Goal: Task Accomplishment & Management: Complete application form

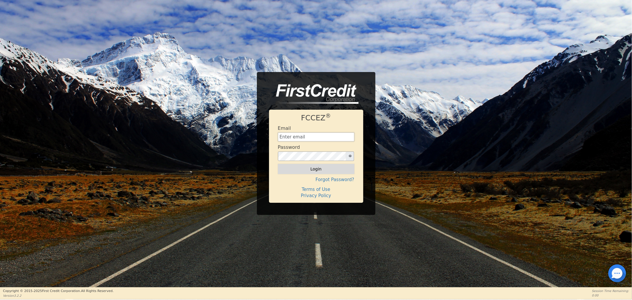
type input "[EMAIL_ADDRESS][DOMAIN_NAME]"
click at [314, 170] on button "Login" at bounding box center [316, 169] width 76 height 10
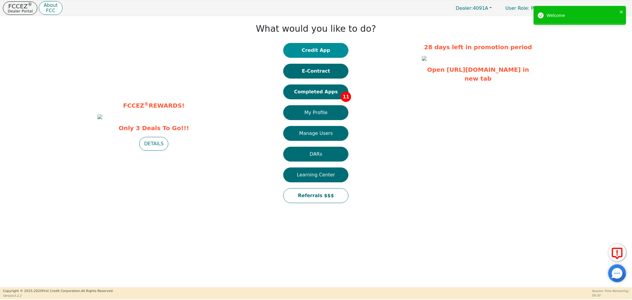
click at [322, 46] on button "Credit App" at bounding box center [315, 50] width 65 height 15
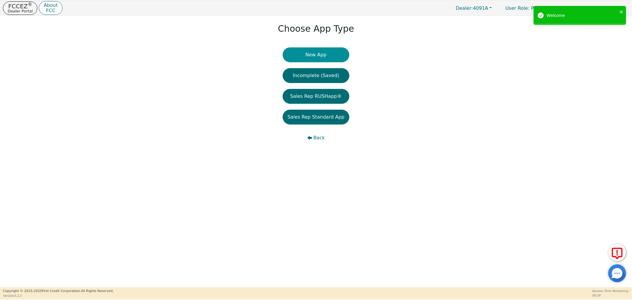
click at [333, 55] on button "New App" at bounding box center [315, 54] width 66 height 15
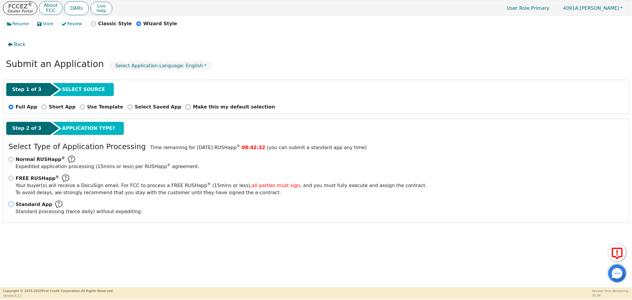
click at [12, 203] on input "Standard App Standard processing (twice daily) without expediting." at bounding box center [11, 204] width 5 height 5
radio input "true"
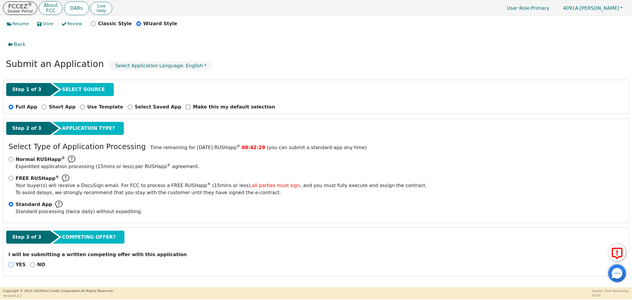
click at [12, 264] on input "YES" at bounding box center [11, 264] width 5 height 5
radio input "true"
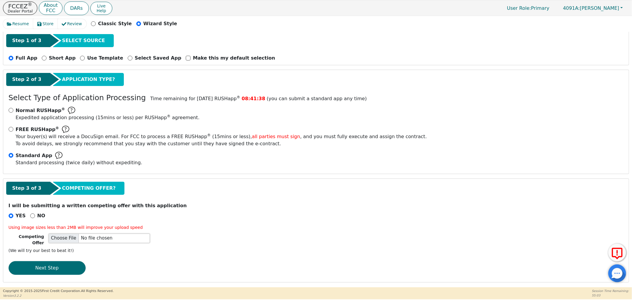
click at [103, 238] on input "file" at bounding box center [99, 237] width 101 height 9
click at [114, 237] on input "file" at bounding box center [99, 237] width 101 height 9
click at [62, 236] on input "file" at bounding box center [99, 237] width 101 height 9
type input "C:\fakepath\Screenshot [DATE] 130354.png"
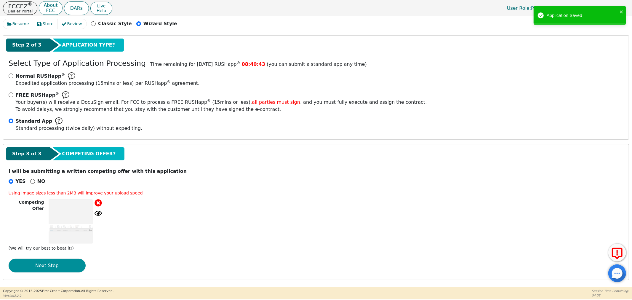
scroll to position [84, 0]
click at [55, 266] on button "Next Step" at bounding box center [47, 265] width 77 height 14
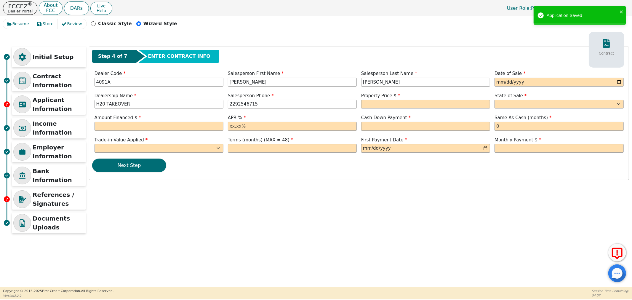
scroll to position [0, 0]
click at [617, 81] on input "date" at bounding box center [558, 82] width 129 height 9
type input "[DATE]"
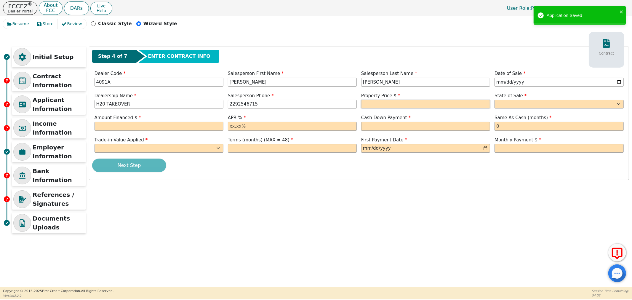
click at [386, 105] on input "text" at bounding box center [425, 104] width 129 height 9
type input "3698.00"
select select "FL"
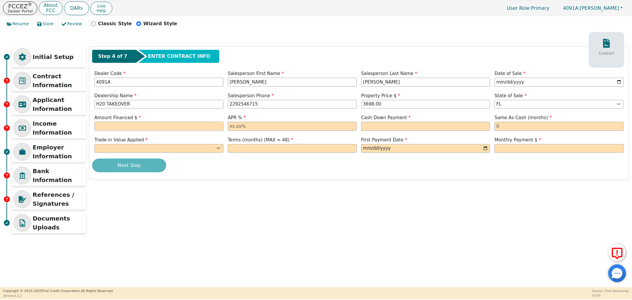
click at [157, 126] on input "text" at bounding box center [158, 126] width 129 height 9
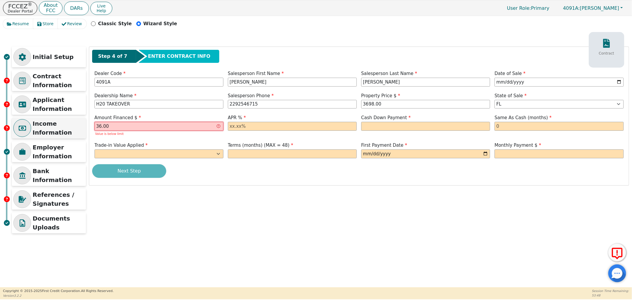
drag, startPoint x: 150, startPoint y: 128, endPoint x: 79, endPoint y: 129, distance: 70.8
click at [79, 129] on div "Initial Setup Contract Information Applicant Information Income Information Emp…" at bounding box center [316, 141] width 626 height 190
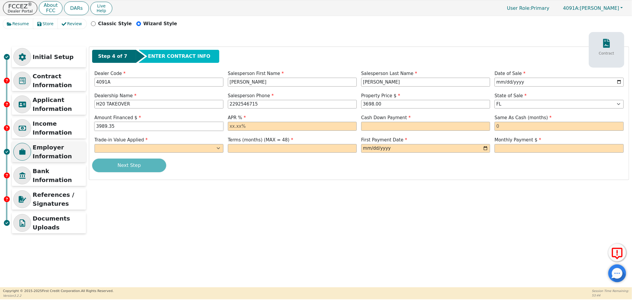
type input "3989.35"
type input "21.98"
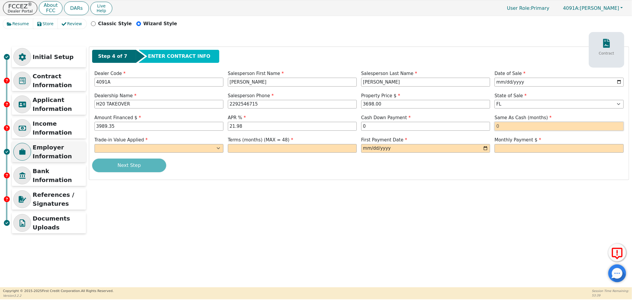
type input "0.00"
type input "0"
select select "y"
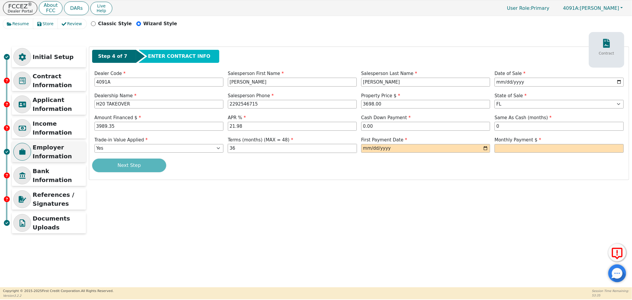
type input "36"
click at [486, 148] on input "date" at bounding box center [425, 148] width 129 height 9
type input "[DATE]"
click at [504, 150] on input "text" at bounding box center [558, 148] width 129 height 9
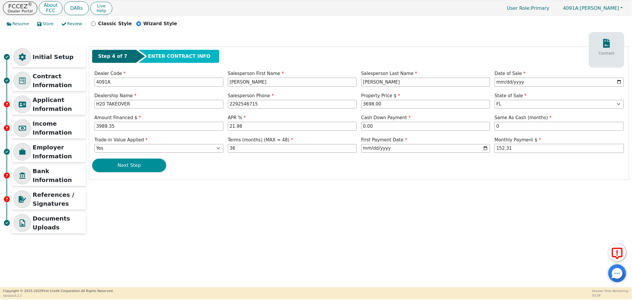
type input "152.31"
click at [114, 168] on button "Next Step" at bounding box center [129, 165] width 74 height 14
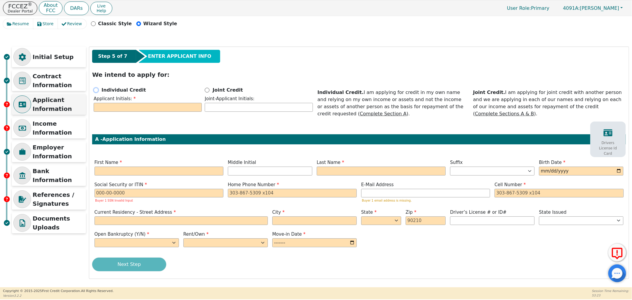
drag, startPoint x: 95, startPoint y: 89, endPoint x: 65, endPoint y: 99, distance: 30.8
click at [96, 89] on input "Individual Credit" at bounding box center [96, 90] width 5 height 5
radio input "true"
click at [129, 108] on input "text" at bounding box center [148, 107] width 108 height 9
type input "J"
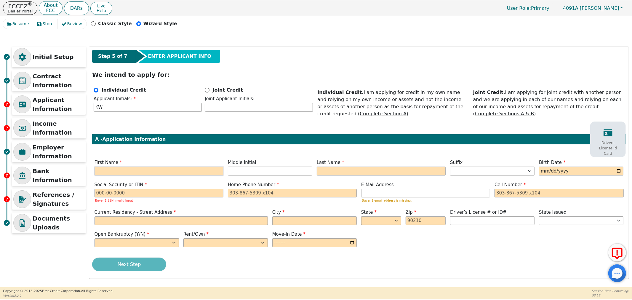
drag, startPoint x: 146, startPoint y: 170, endPoint x: 135, endPoint y: 167, distance: 10.9
click at [138, 167] on input "text" at bounding box center [158, 170] width 129 height 9
type input "K"
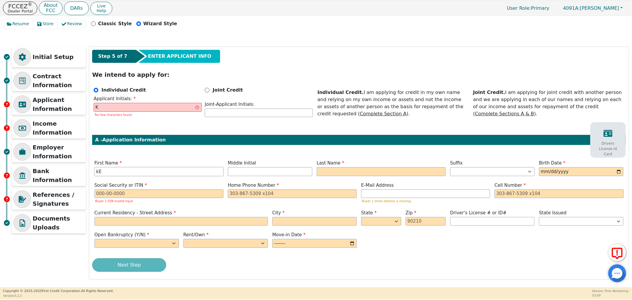
type input "k"
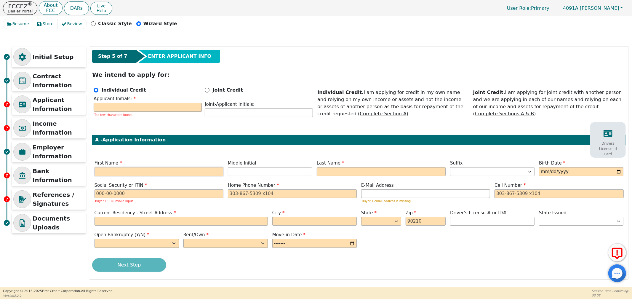
type input "K"
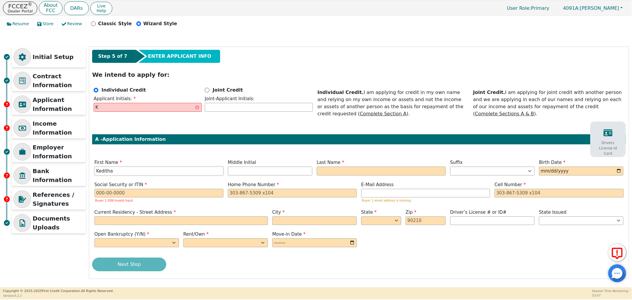
type input "Keditha"
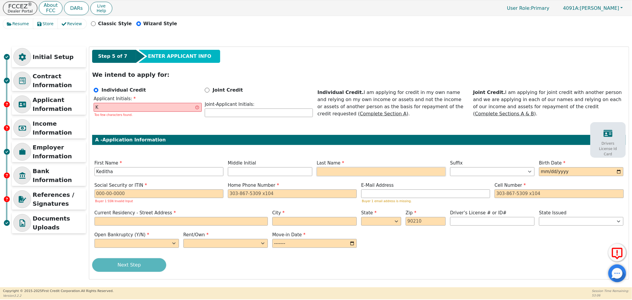
type input "KW"
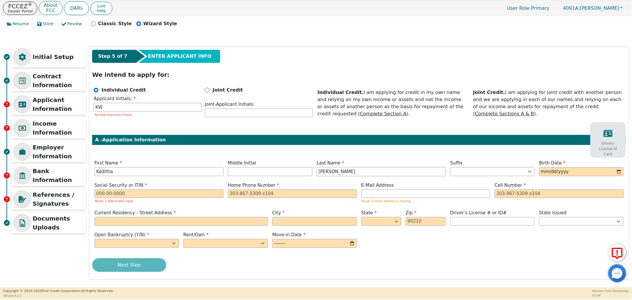
type input "[PERSON_NAME]"
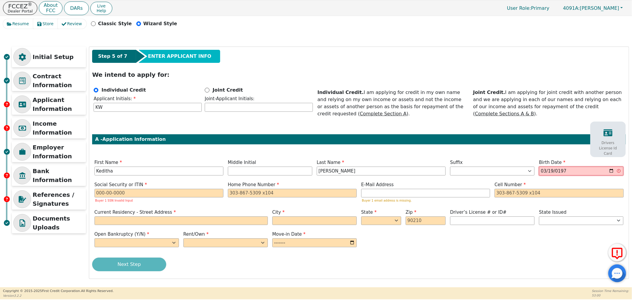
type input "[DATE]"
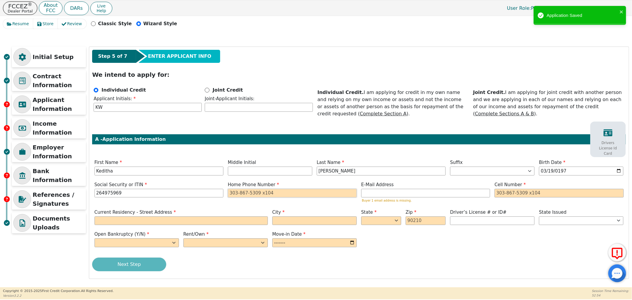
type input "***-**-5969"
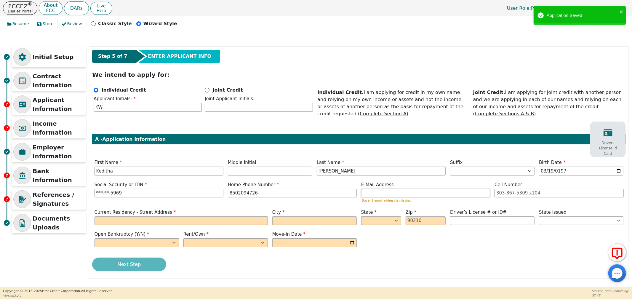
type input "[PHONE_NUMBER]"
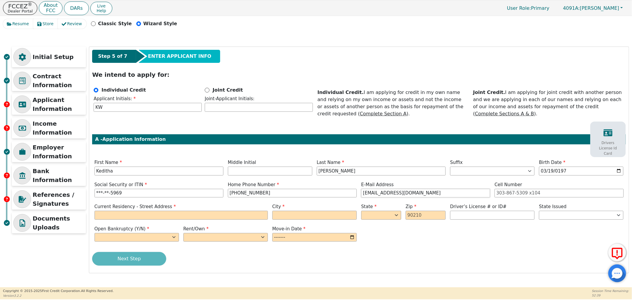
type input "[EMAIL_ADDRESS][DOMAIN_NAME]"
click at [106, 218] on input "text" at bounding box center [180, 215] width 173 height 9
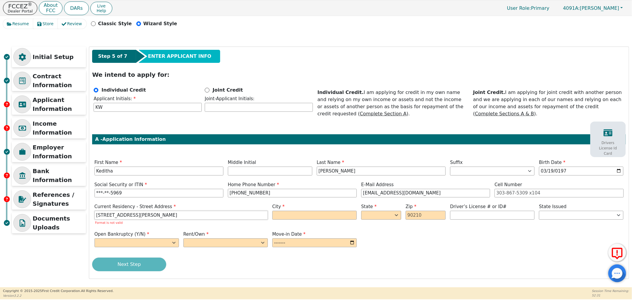
type input "[STREET_ADDRESS][PERSON_NAME]"
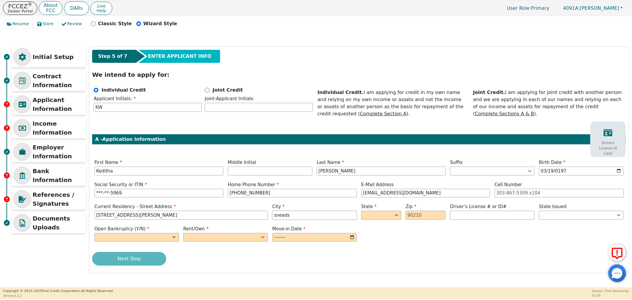
type input "sneads"
select select "FL"
type input "32460"
select select "FL"
click at [131, 231] on span "Open Bankruptcy (Y/N)" at bounding box center [121, 228] width 55 height 5
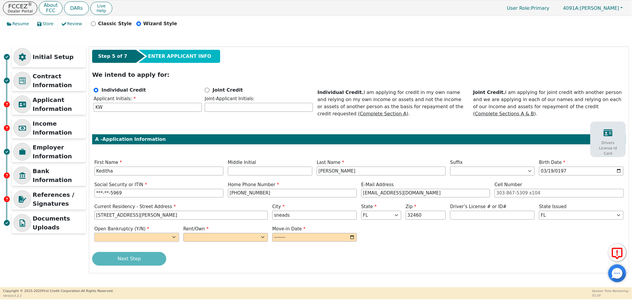
click at [130, 241] on select "Yes No" at bounding box center [136, 237] width 84 height 9
select select "n"
click at [94, 233] on select "Yes No" at bounding box center [136, 237] width 84 height 9
click at [193, 235] on select "Rent Own" at bounding box center [225, 237] width 84 height 9
select select "Own"
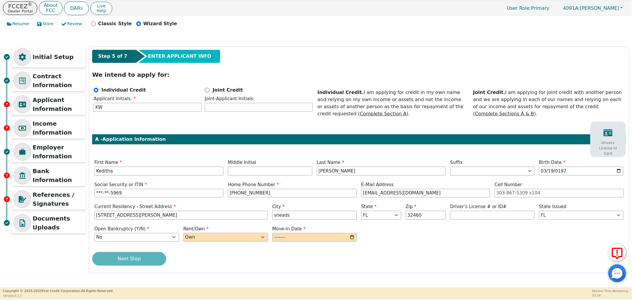
click at [183, 233] on select "Rent Own" at bounding box center [225, 237] width 84 height 9
click at [354, 238] on input "month" at bounding box center [314, 237] width 84 height 9
type input "2016-09"
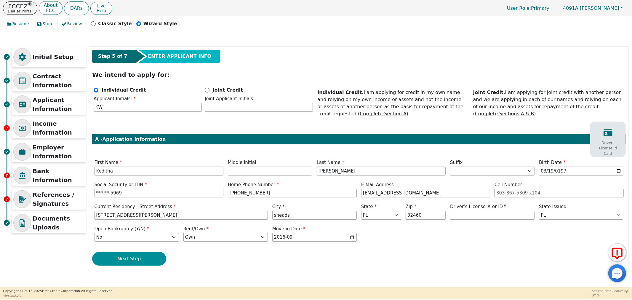
click at [130, 265] on button "Next Step" at bounding box center [129, 259] width 74 height 14
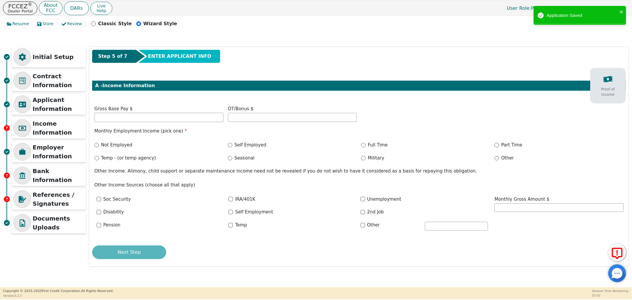
click at [121, 122] on input "text" at bounding box center [158, 117] width 129 height 9
type input "3744.46"
click at [362, 144] on input "Full Time" at bounding box center [363, 145] width 4 height 4
radio input "true"
click at [127, 251] on button "Next Step" at bounding box center [129, 252] width 74 height 14
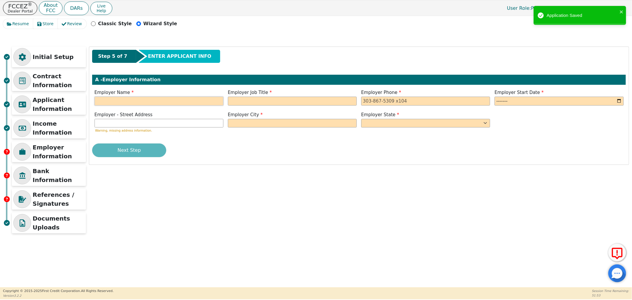
drag, startPoint x: 118, startPoint y: 102, endPoint x: 153, endPoint y: 103, distance: 35.0
click at [129, 102] on input "text" at bounding box center [158, 101] width 129 height 9
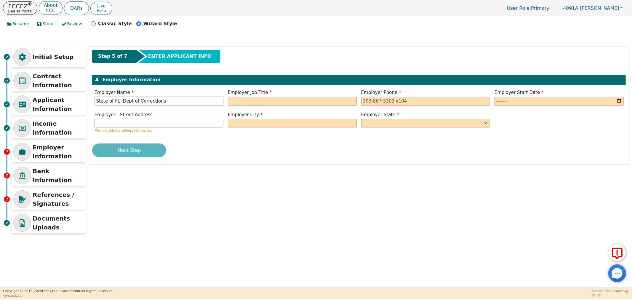
type input "State of FL Dept of Corrections"
click at [237, 100] on input "Corretions Officer" at bounding box center [292, 101] width 129 height 9
click at [241, 99] on input "Corretions Officer" at bounding box center [292, 101] width 129 height 9
type input "Corrections Officer"
drag, startPoint x: 393, startPoint y: 99, endPoint x: 395, endPoint y: 102, distance: 3.4
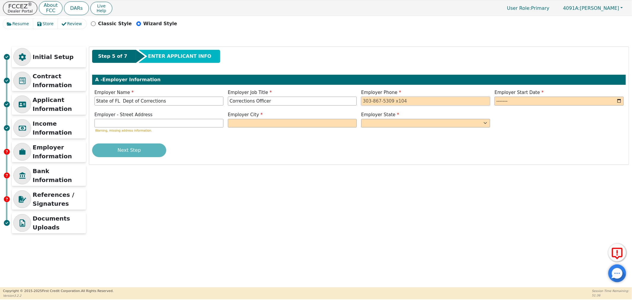
click at [395, 101] on input "tel" at bounding box center [425, 101] width 129 height 9
type input "[PHONE_NUMBER]"
click at [621, 99] on input "month" at bounding box center [558, 101] width 129 height 9
click at [620, 99] on input "month" at bounding box center [558, 101] width 129 height 9
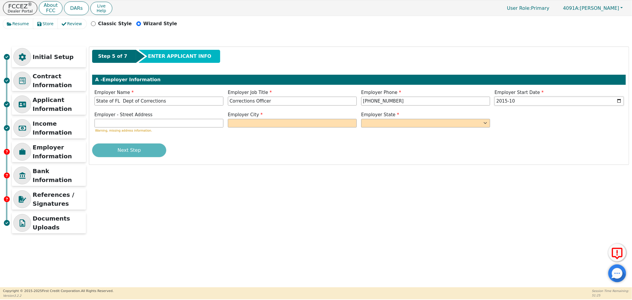
click at [617, 98] on input "2015-10" at bounding box center [558, 101] width 129 height 9
type input "2015-09"
click at [372, 127] on select "AK AL AR AZ CA CO CT DC DE FL [GEOGRAPHIC_DATA] HI IA ID [GEOGRAPHIC_DATA] IN K…" at bounding box center [425, 123] width 129 height 9
select select "FL"
click at [361, 119] on select "AK AL AR AZ CA CO CT DC DE FL [GEOGRAPHIC_DATA] HI IA ID [GEOGRAPHIC_DATA] IN K…" at bounding box center [425, 123] width 129 height 9
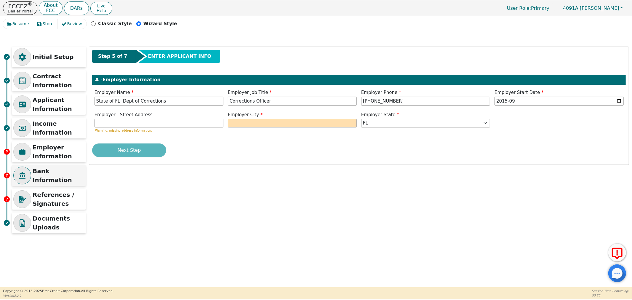
click at [64, 170] on div "Bank Information" at bounding box center [49, 175] width 74 height 21
click at [282, 124] on input "text" at bounding box center [292, 123] width 129 height 9
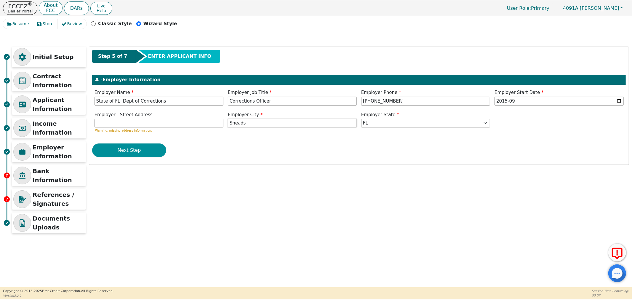
type input "Sneads"
click at [134, 150] on button "Next Step" at bounding box center [129, 150] width 74 height 14
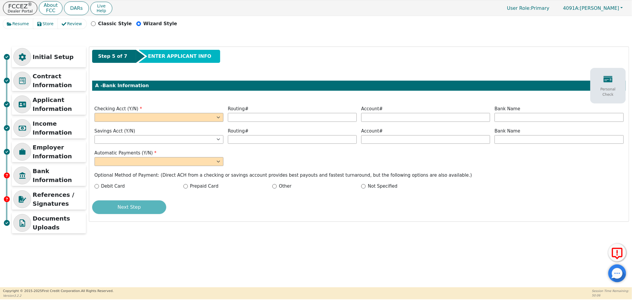
click at [138, 122] on div "Checking Acct (Y/N) Yes No" at bounding box center [158, 114] width 133 height 18
click at [138, 120] on select "Yes No" at bounding box center [158, 117] width 129 height 9
select select "y"
click at [94, 113] on select "Yes No" at bounding box center [158, 117] width 129 height 9
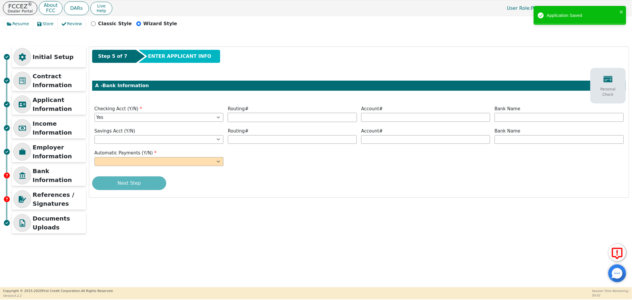
click at [259, 116] on input "text" at bounding box center [292, 117] width 129 height 9
type input "*********"
type input "******"
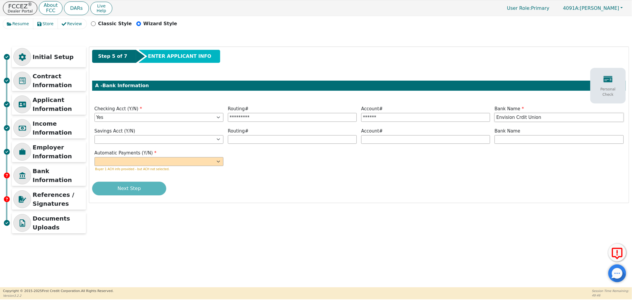
click at [517, 117] on input "Envision Crdit Union" at bounding box center [558, 117] width 129 height 9
type input "Envision Credit Union"
click at [135, 137] on select "Yes No" at bounding box center [158, 139] width 129 height 9
select select "n"
click at [94, 135] on select "Yes No" at bounding box center [158, 139] width 129 height 9
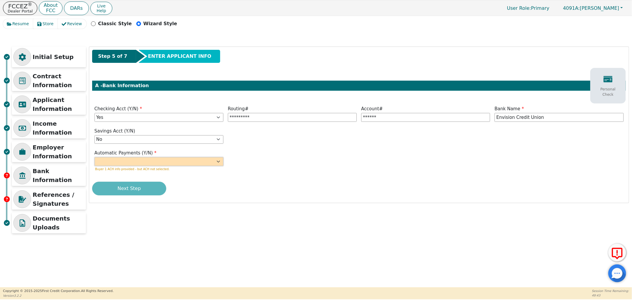
click at [110, 164] on select "Yes No" at bounding box center [158, 161] width 129 height 9
select select "y"
click at [94, 157] on select "Yes No" at bounding box center [158, 161] width 129 height 9
click at [115, 185] on div "Next Step" at bounding box center [358, 189] width 533 height 14
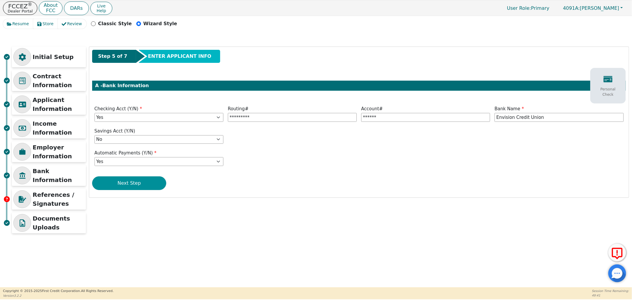
click at [119, 179] on button "Next Step" at bounding box center [129, 183] width 74 height 14
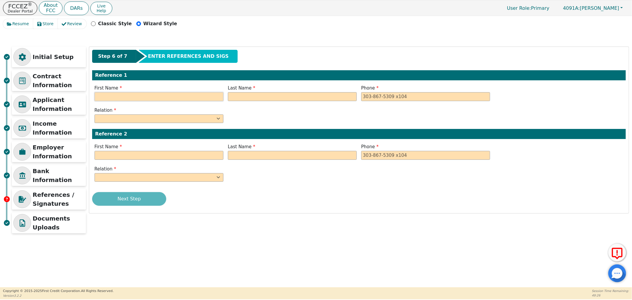
click at [183, 96] on input "text" at bounding box center [158, 96] width 129 height 9
type input "[PERSON_NAME]"
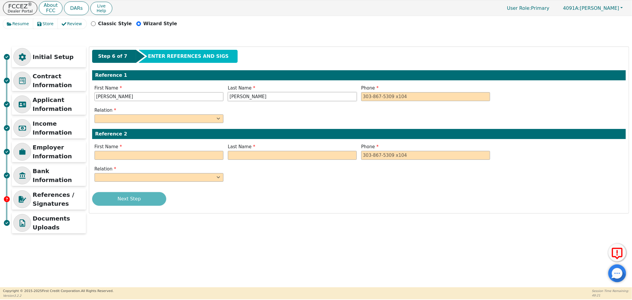
type input "[PERSON_NAME]"
type input "[PHONE_NUMBER]"
click at [120, 118] on select "FATHER MOTHER SISTER BROTHER DAUGHTER SON CO-WORKER NEIGHBOR FRIEND COUSIN G-MO…" at bounding box center [158, 118] width 129 height 9
select select "FRIEND"
click at [94, 114] on select "FATHER MOTHER SISTER BROTHER DAUGHTER SON CO-WORKER NEIGHBOR FRIEND COUSIN G-MO…" at bounding box center [158, 118] width 129 height 9
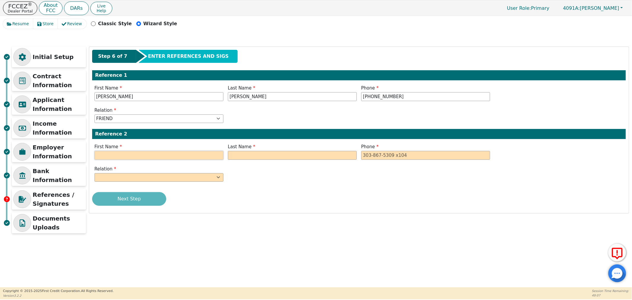
click at [119, 156] on input "text" at bounding box center [158, 155] width 129 height 9
type input "[PERSON_NAME]"
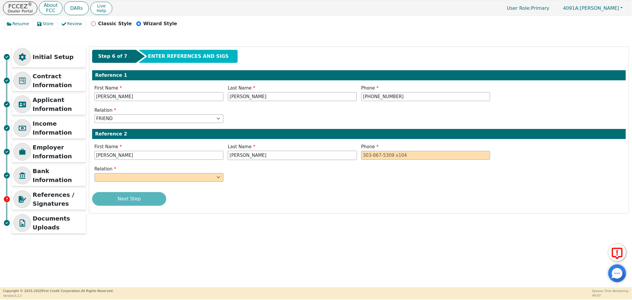
type input "[PERSON_NAME]"
type input "[PHONE_NUMBER]"
click at [187, 176] on select "FATHER MOTHER SISTER BROTHER DAUGHTER SON CO-WORKER NEIGHBOR FRIEND COUSIN G-MO…" at bounding box center [158, 177] width 129 height 9
select select "FRIEND"
click at [94, 173] on select "FATHER MOTHER SISTER BROTHER DAUGHTER SON CO-WORKER NEIGHBOR FRIEND COUSIN G-MO…" at bounding box center [158, 177] width 129 height 9
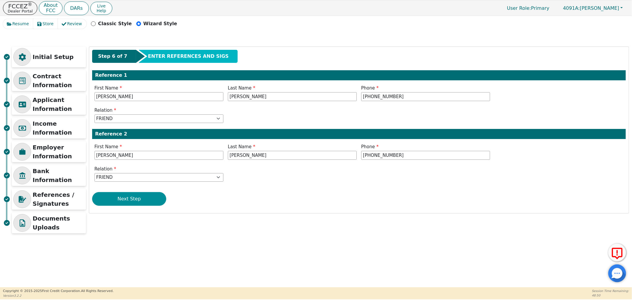
click at [121, 205] on button "Next Step" at bounding box center [129, 199] width 74 height 14
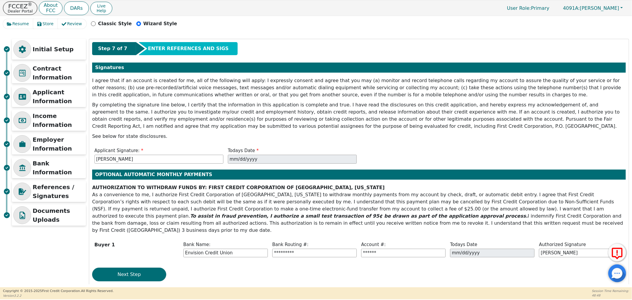
scroll to position [10, 0]
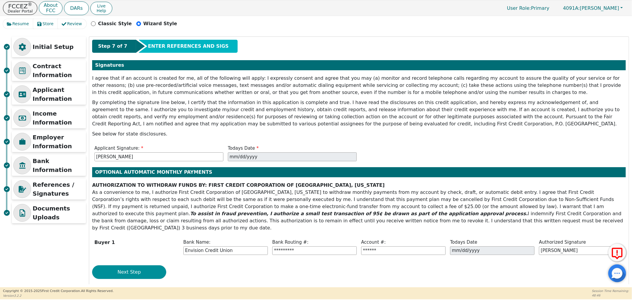
click at [119, 265] on button "Next Step" at bounding box center [129, 272] width 74 height 14
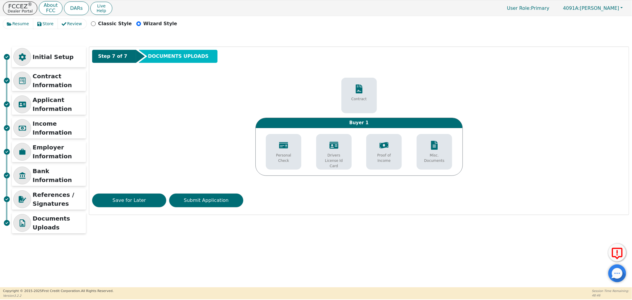
scroll to position [0, 0]
click at [389, 155] on p "Proof of Income" at bounding box center [383, 157] width 27 height 11
click at [331, 47] on div at bounding box center [358, 47] width 539 height 0
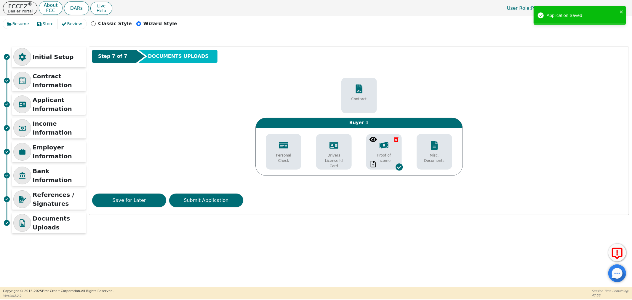
click at [333, 147] on icon at bounding box center [333, 145] width 9 height 9
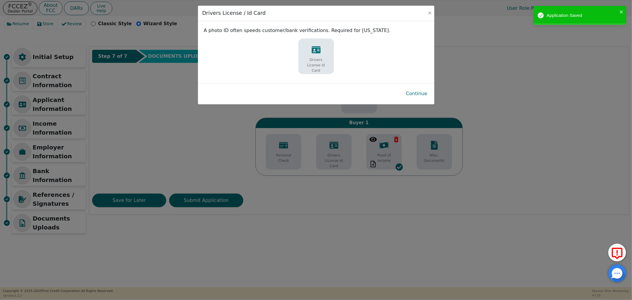
click at [310, 58] on p "Drivers License Id Card" at bounding box center [316, 65] width 27 height 16
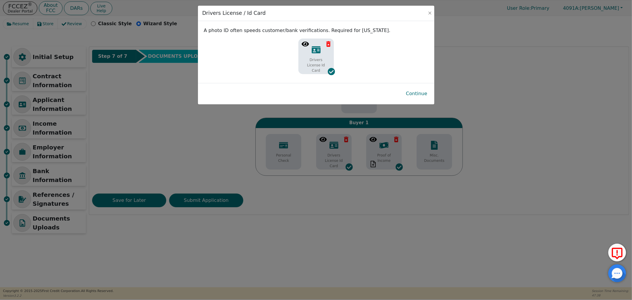
click at [425, 94] on button "Continue" at bounding box center [416, 94] width 31 height 14
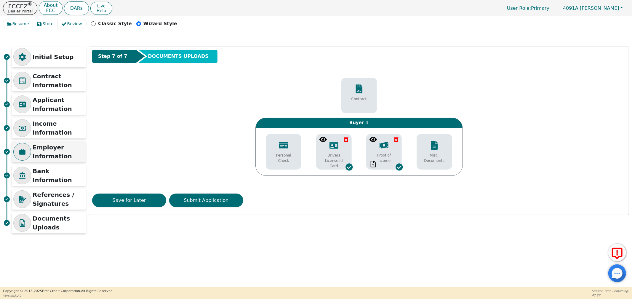
click at [45, 146] on p "Employer Information" at bounding box center [59, 152] width 52 height 18
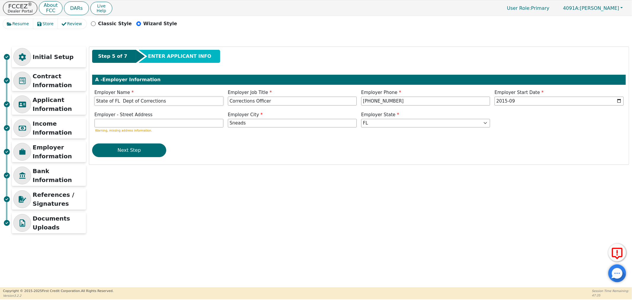
click at [156, 101] on input "State of FL Dept of Corrections" at bounding box center [158, 101] width 129 height 9
click at [175, 102] on input "State of FL Dept of Corrections Ap" at bounding box center [158, 101] width 129 height 9
type input "State of FL Dept of Corrections Apalachee Correctional Institution"
click at [160, 123] on input "text" at bounding box center [158, 123] width 129 height 9
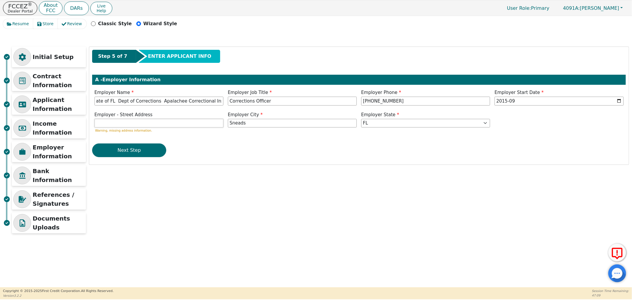
scroll to position [0, 0]
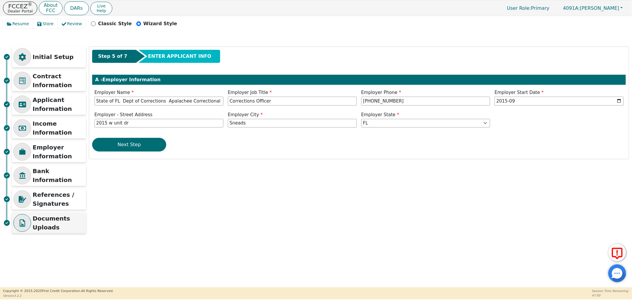
type input "2015 w unit dr"
click at [60, 227] on p "Documents Uploads" at bounding box center [59, 223] width 52 height 18
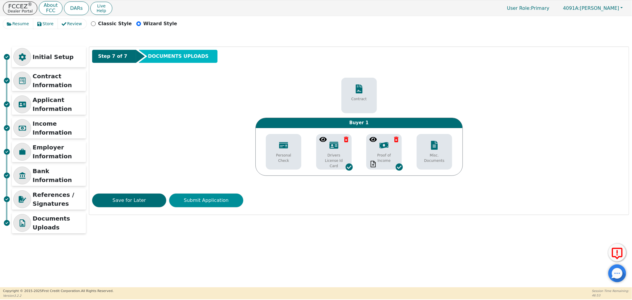
click at [212, 200] on button "Submit Application" at bounding box center [206, 200] width 74 height 14
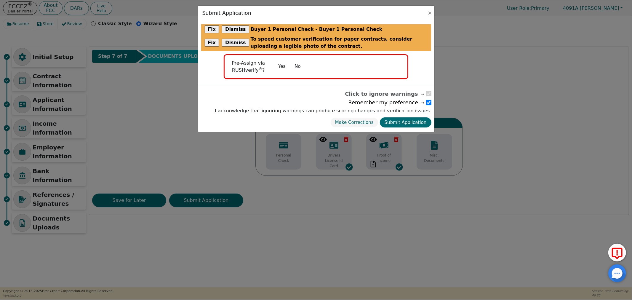
click at [297, 68] on button "No" at bounding box center [297, 66] width 15 height 10
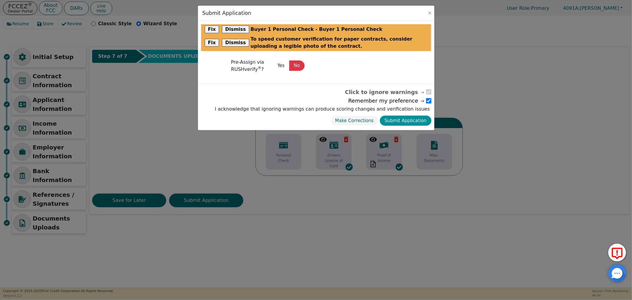
click at [397, 123] on button "Submit Application" at bounding box center [406, 120] width 52 height 10
